Goal: Transaction & Acquisition: Register for event/course

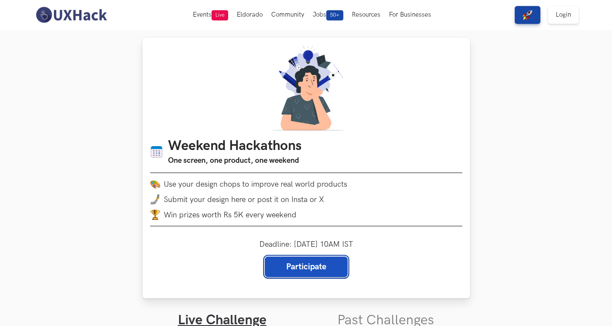
click at [313, 268] on link "Participate" at bounding box center [306, 267] width 83 height 20
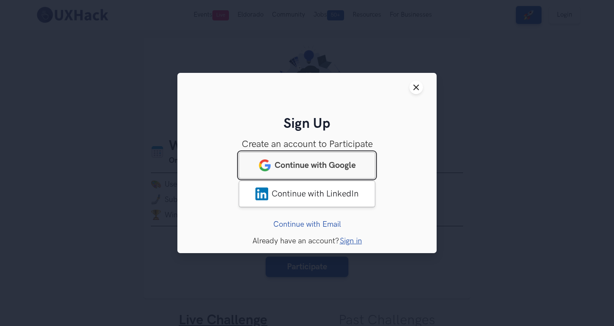
click at [318, 162] on span "Continue with Google" at bounding box center [315, 165] width 81 height 10
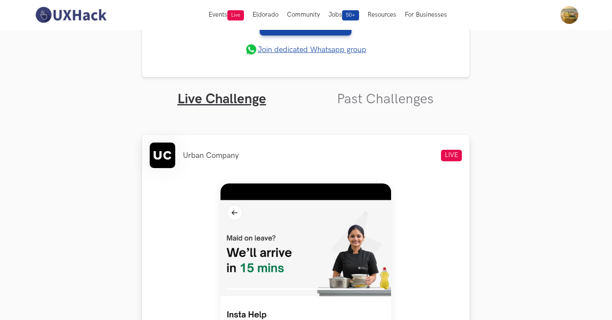
scroll to position [151, 0]
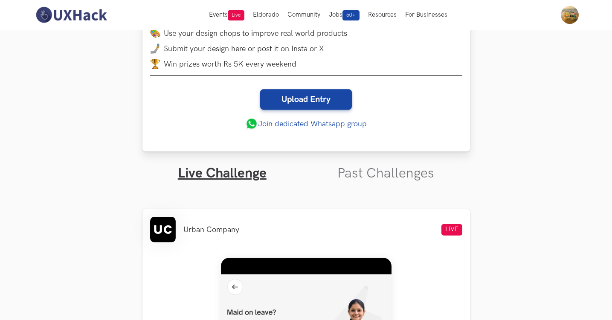
click at [315, 125] on link "Join dedicated Whatsapp group" at bounding box center [305, 123] width 121 height 13
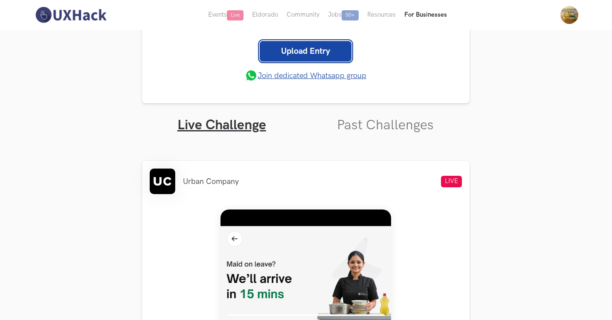
scroll to position [189, 0]
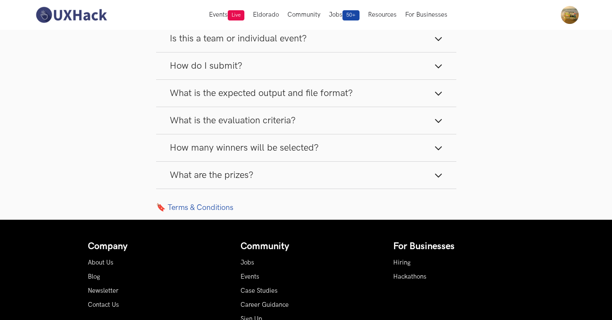
scroll to position [1199, 0]
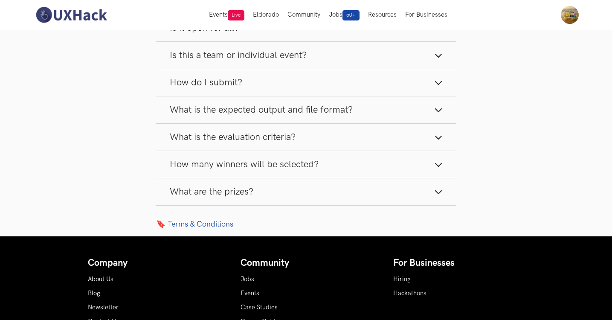
click at [344, 193] on button "What are the prizes?" at bounding box center [306, 191] width 300 height 27
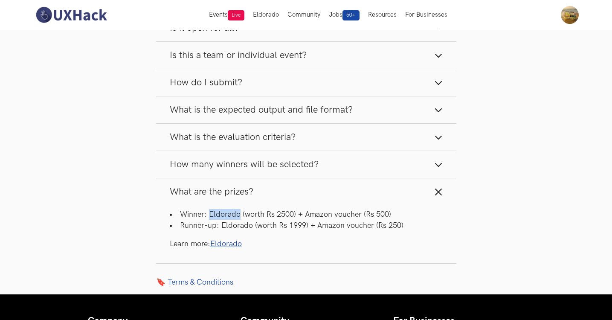
drag, startPoint x: 209, startPoint y: 214, endPoint x: 239, endPoint y: 214, distance: 29.8
click at [239, 214] on li "Winner: Eldorado (worth Rs 2500) + Amazon voucher (Rs 500)" at bounding box center [306, 214] width 273 height 11
copy li "Eldorado"
click at [223, 243] on link "Eldorado" at bounding box center [226, 243] width 32 height 9
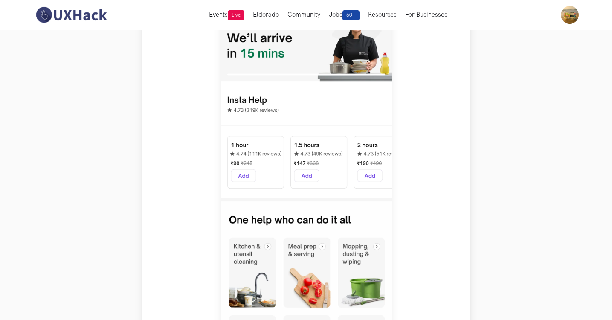
scroll to position [439, 0]
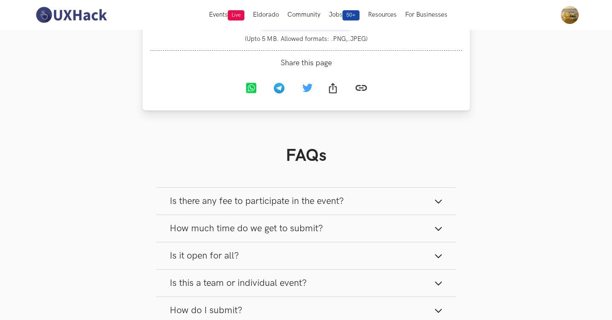
scroll to position [913, 0]
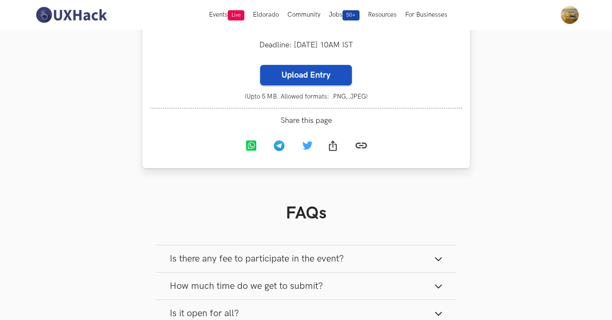
click at [330, 78] on label "Upload Entry" at bounding box center [306, 75] width 92 height 20
click at [260, 65] on input "Upload Entry" at bounding box center [260, 64] width 0 height 0
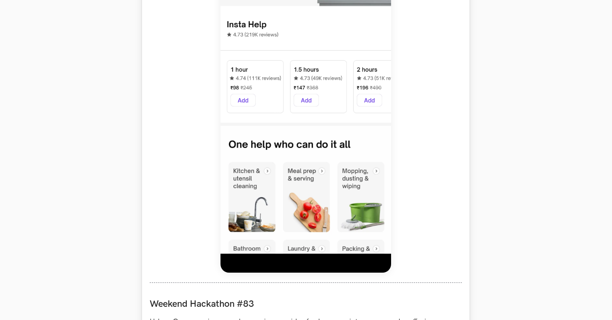
scroll to position [515, 0]
drag, startPoint x: 358, startPoint y: 129, endPoint x: 515, endPoint y: 76, distance: 165.8
click at [515, 76] on section "Weekend Hackathons One screen, one product, one weekend Use your design chops t…" at bounding box center [306, 217] width 612 height 1405
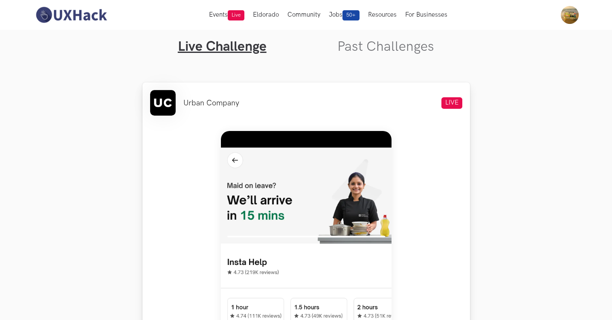
scroll to position [0, 0]
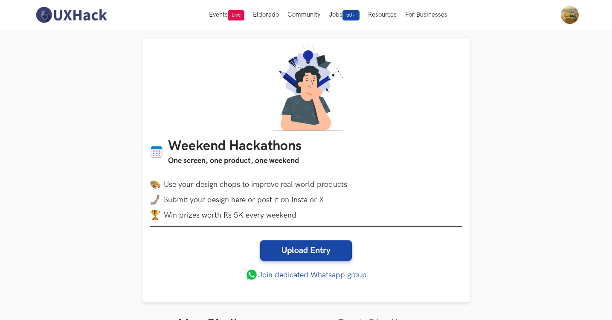
click at [91, 14] on img at bounding box center [71, 15] width 76 height 18
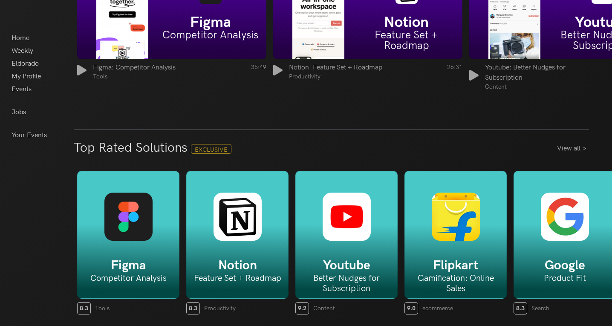
scroll to position [1228, 0]
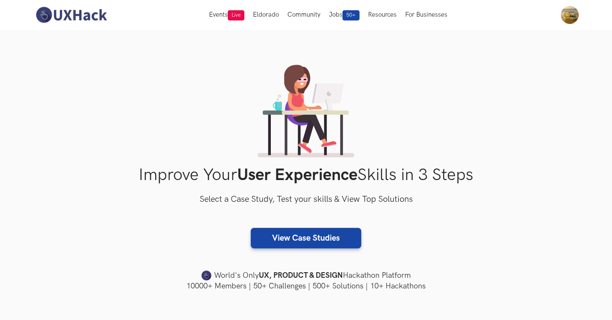
click at [390, 91] on div "Improve Your User Experience Skills in 3 Steps Select a Case Study, Test your s…" at bounding box center [306, 178] width 546 height 226
click at [575, 10] on img at bounding box center [570, 15] width 18 height 18
click at [440, 84] on div "Improve Your User Experience Skills in 3 Steps Select a Case Study, Test your s…" at bounding box center [306, 178] width 546 height 226
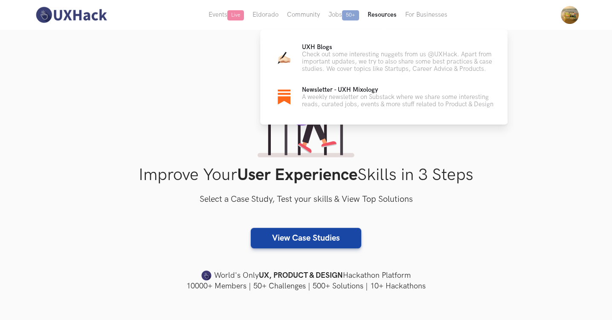
click at [394, 14] on button "Resources" at bounding box center [382, 15] width 38 height 30
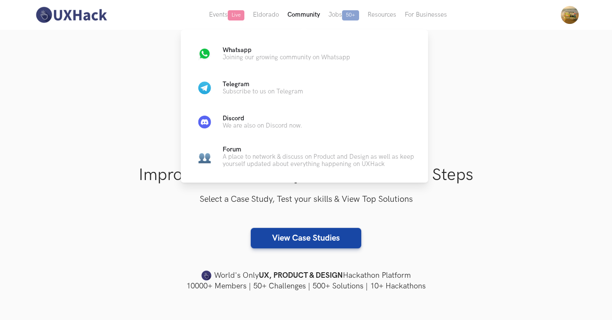
click at [304, 11] on button "Community" at bounding box center [303, 15] width 41 height 30
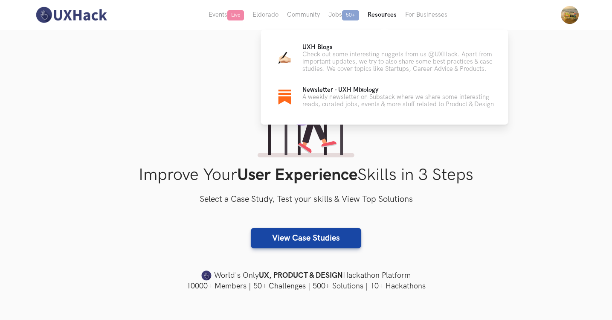
click at [390, 14] on button "Resources" at bounding box center [382, 15] width 38 height 30
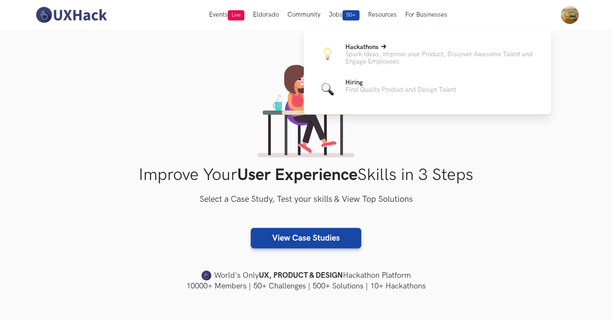
click at [367, 56] on p "Spark Ideas, Improve your Product, Discover Awesome Talent and Engage Employees" at bounding box center [441, 58] width 192 height 14
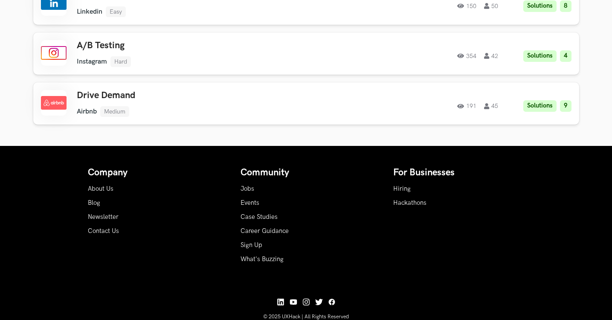
scroll to position [1511, 0]
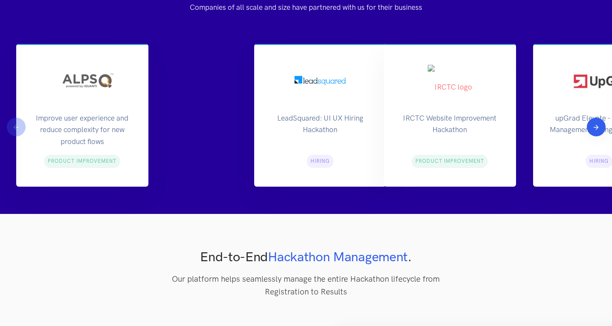
scroll to position [955, 0]
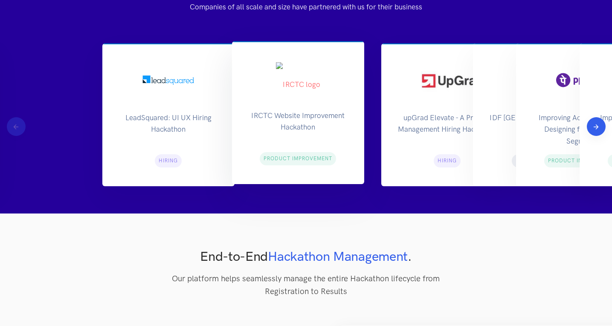
click at [232, 163] on div "IRCTC Website Improvement Hackathon Product Improvement" at bounding box center [298, 112] width 132 height 143
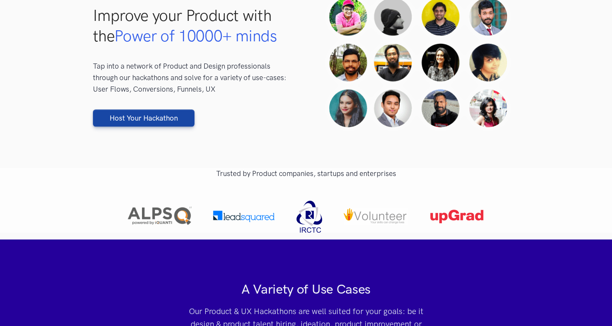
scroll to position [0, 0]
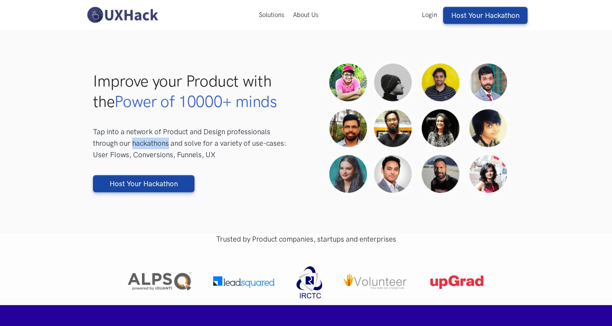
drag, startPoint x: 168, startPoint y: 142, endPoint x: 133, endPoint y: 144, distance: 35.0
click at [133, 144] on p "Tap into a network of Product and Design professionals through our hackathons a…" at bounding box center [194, 143] width 202 height 35
copy p "hackathons"
click at [603, 115] on section "Improve your Product with the Power of 10000+ minds Tap into a network of Produ…" at bounding box center [306, 131] width 612 height 161
